Goal: Transaction & Acquisition: Download file/media

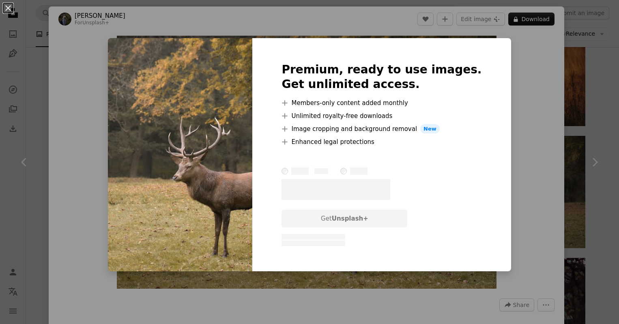
scroll to position [448, 0]
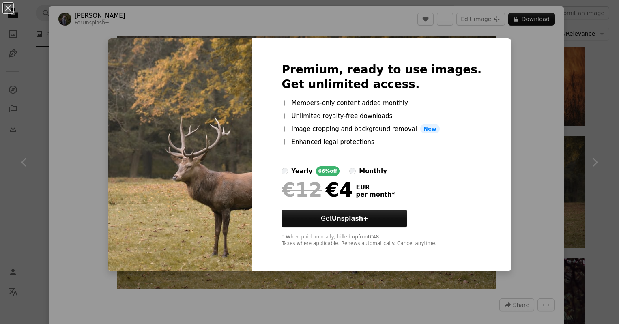
click at [541, 90] on div "An X shape Premium, ready to use images. Get unlimited access. A plus sign Memb…" at bounding box center [309, 162] width 619 height 324
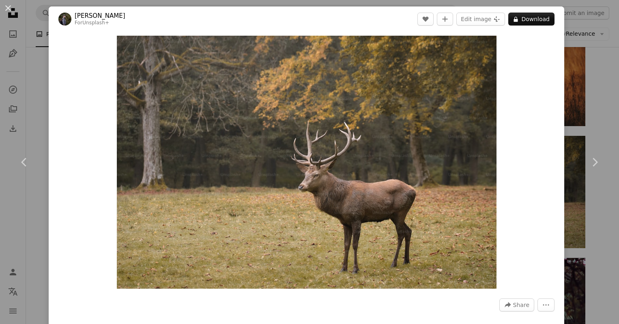
click at [42, 72] on div "An X shape Chevron left Chevron right [PERSON_NAME] For Unsplash+ A heart A plu…" at bounding box center [309, 162] width 619 height 324
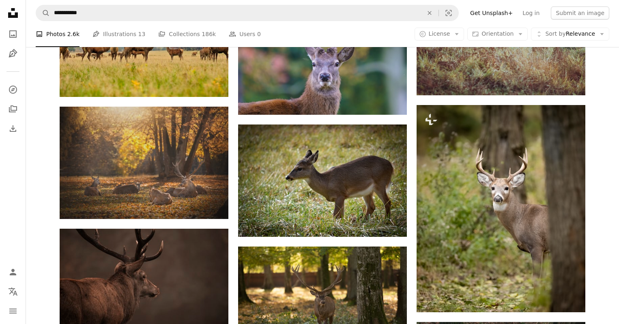
scroll to position [953, 0]
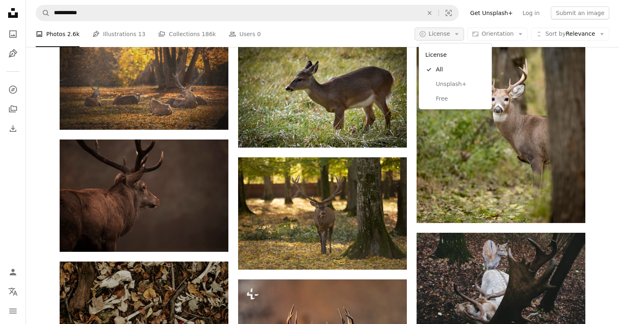
click at [461, 37] on icon "Arrow down" at bounding box center [456, 33] width 7 height 7
click at [457, 102] on link "Free" at bounding box center [455, 98] width 67 height 15
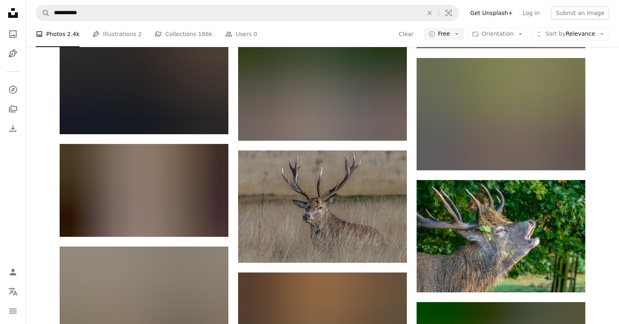
scroll to position [9671, 0]
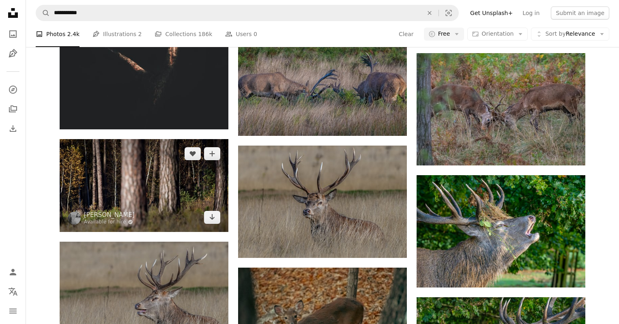
click at [158, 179] on img at bounding box center [144, 185] width 169 height 93
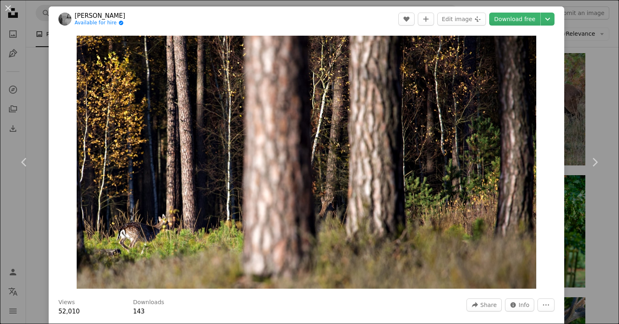
click at [563, 105] on div "Zoom in" at bounding box center [307, 162] width 516 height 261
click at [594, 102] on div "An X shape Chevron left Chevron right [PERSON_NAME] Available for hire A checkm…" at bounding box center [309, 162] width 619 height 324
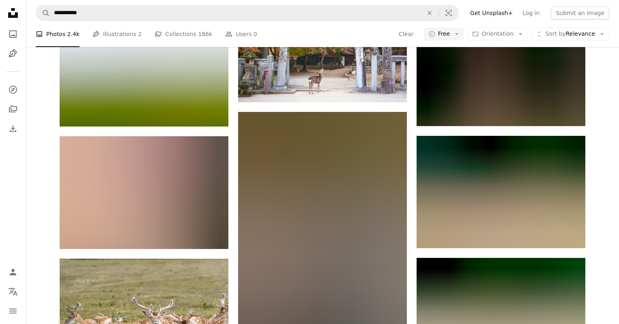
scroll to position [10153, 0]
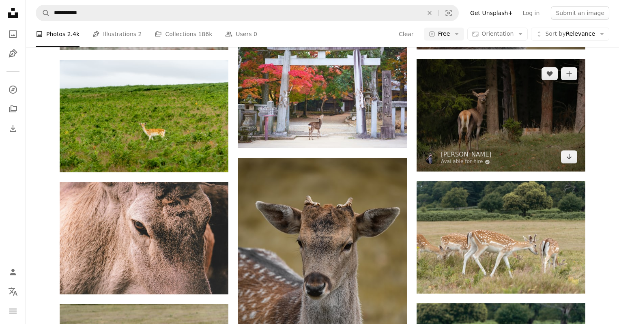
click at [568, 112] on img at bounding box center [501, 115] width 169 height 112
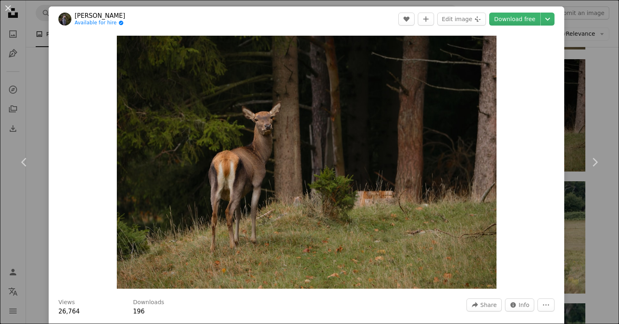
click at [564, 107] on div "Zoom in" at bounding box center [307, 162] width 516 height 261
click at [596, 102] on div "An X shape Chevron left Chevron right [PERSON_NAME] Available for hire A checkm…" at bounding box center [309, 162] width 619 height 324
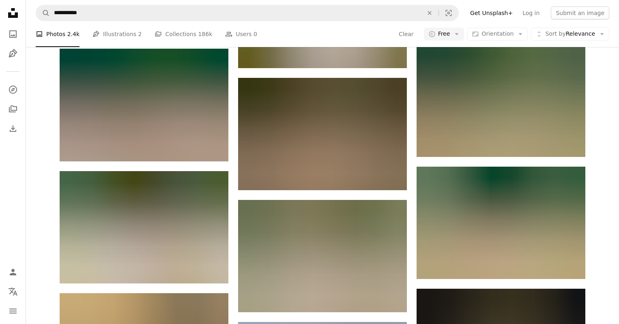
scroll to position [11268, 0]
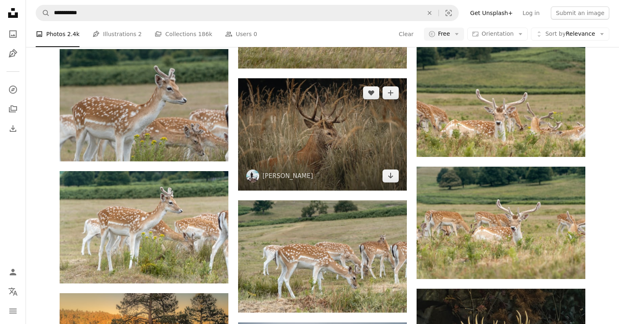
click at [390, 143] on img at bounding box center [322, 134] width 169 height 112
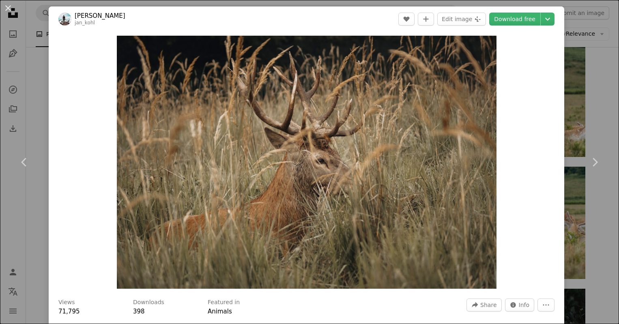
click at [605, 101] on div "An X shape Chevron left Chevron right [PERSON_NAME] jan_kohl A heart A plus sig…" at bounding box center [309, 162] width 619 height 324
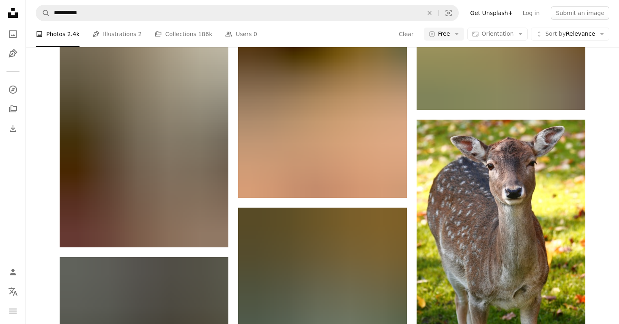
scroll to position [13058, 0]
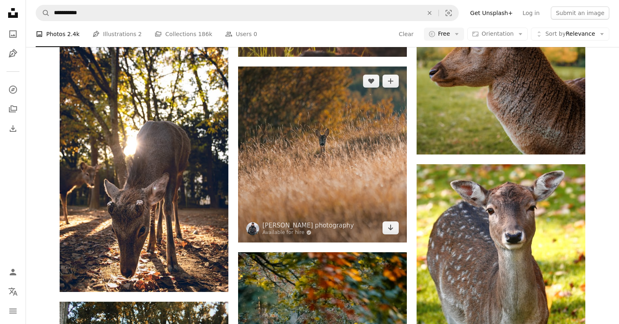
click at [360, 131] on img at bounding box center [322, 155] width 169 height 176
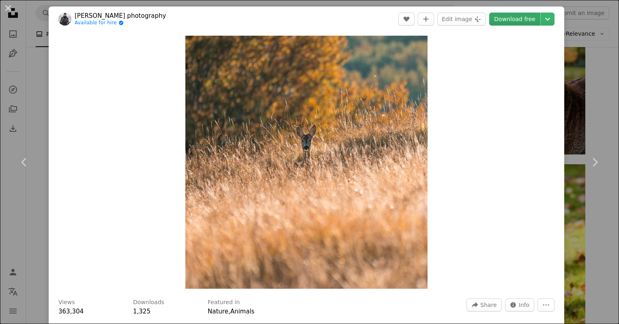
click at [538, 19] on link "Download free" at bounding box center [514, 19] width 51 height 13
